Goal: Information Seeking & Learning: Learn about a topic

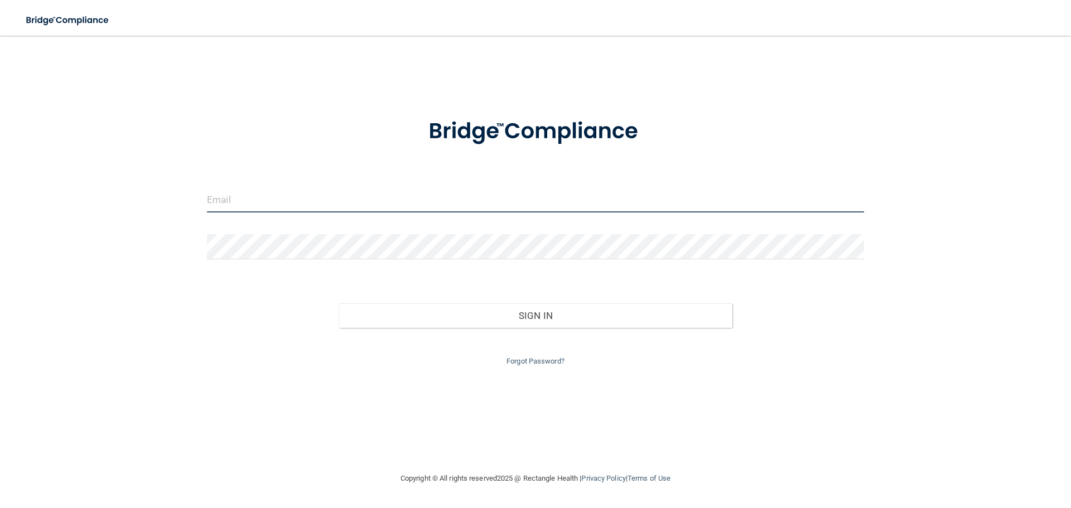
click at [324, 194] on input "email" at bounding box center [535, 199] width 657 height 25
type input "[PERSON_NAME][EMAIL_ADDRESS][PERSON_NAME][DOMAIN_NAME]"
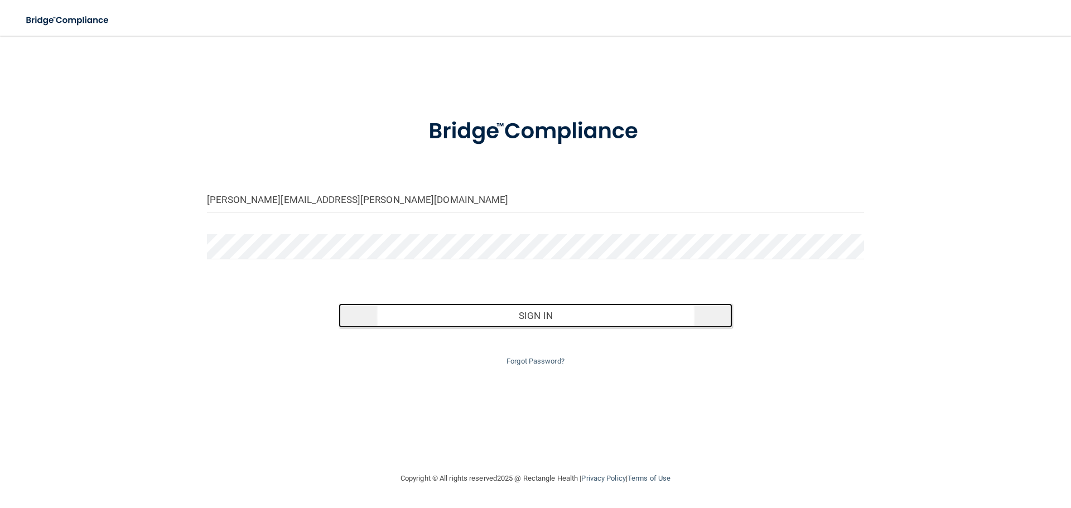
click at [442, 325] on button "Sign In" at bounding box center [536, 316] width 394 height 25
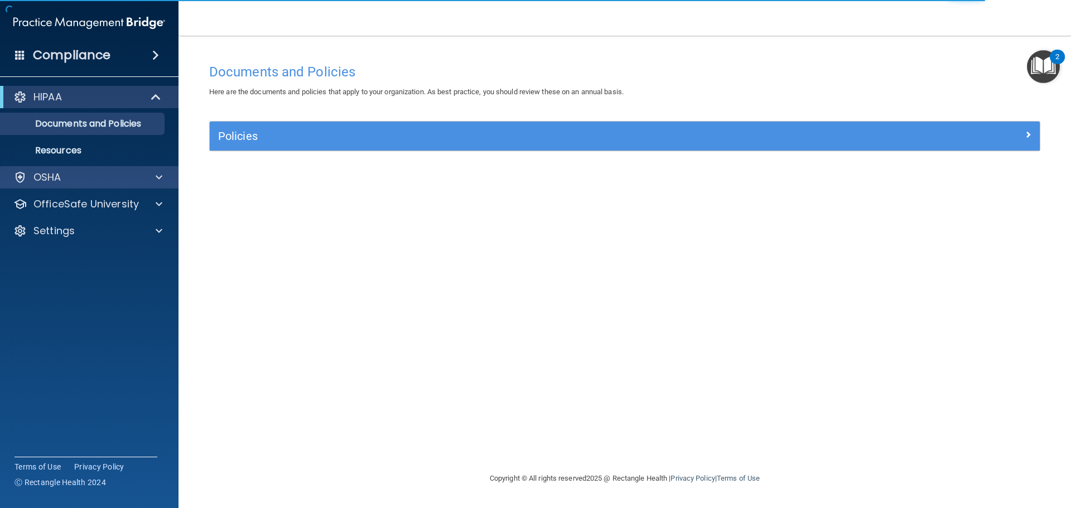
click at [114, 168] on div "OSHA" at bounding box center [89, 177] width 179 height 22
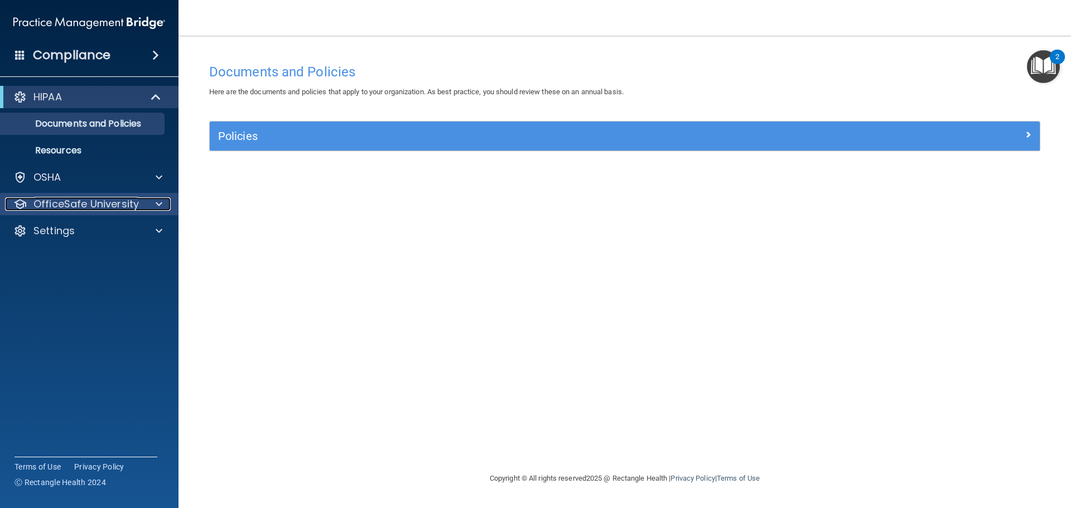
click at [107, 206] on p "OfficeSafe University" at bounding box center [85, 204] width 105 height 13
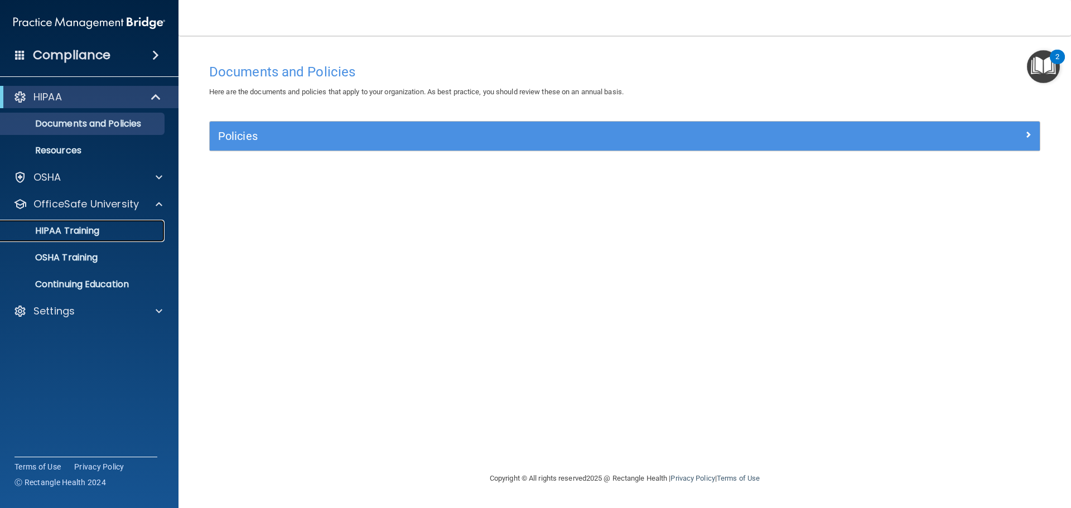
click at [113, 233] on div "HIPAA Training" at bounding box center [83, 230] width 152 height 11
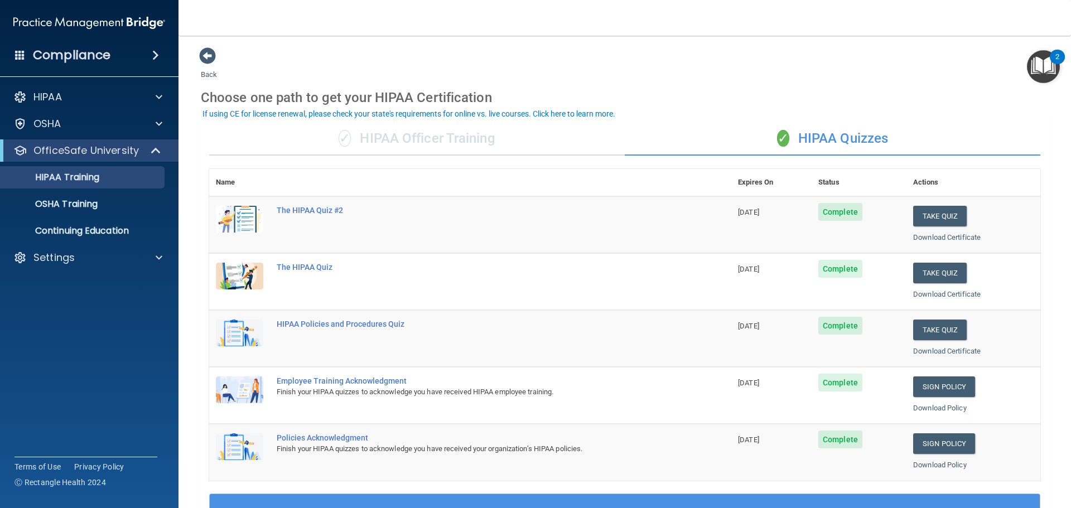
click at [448, 148] on div "✓ HIPAA Officer Training" at bounding box center [417, 138] width 416 height 33
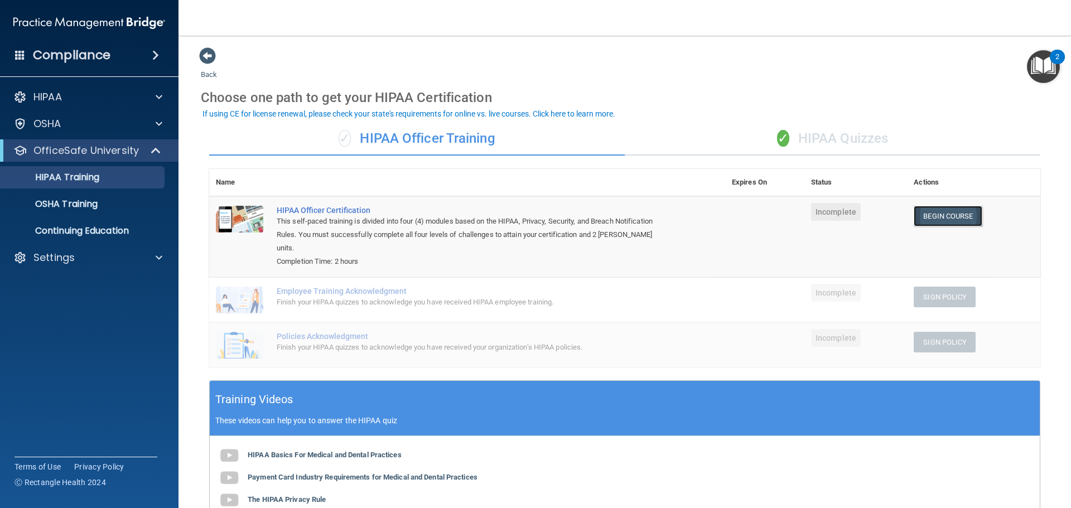
click at [936, 222] on link "Begin Course" at bounding box center [948, 216] width 68 height 21
